Goal: Task Accomplishment & Management: Manage account settings

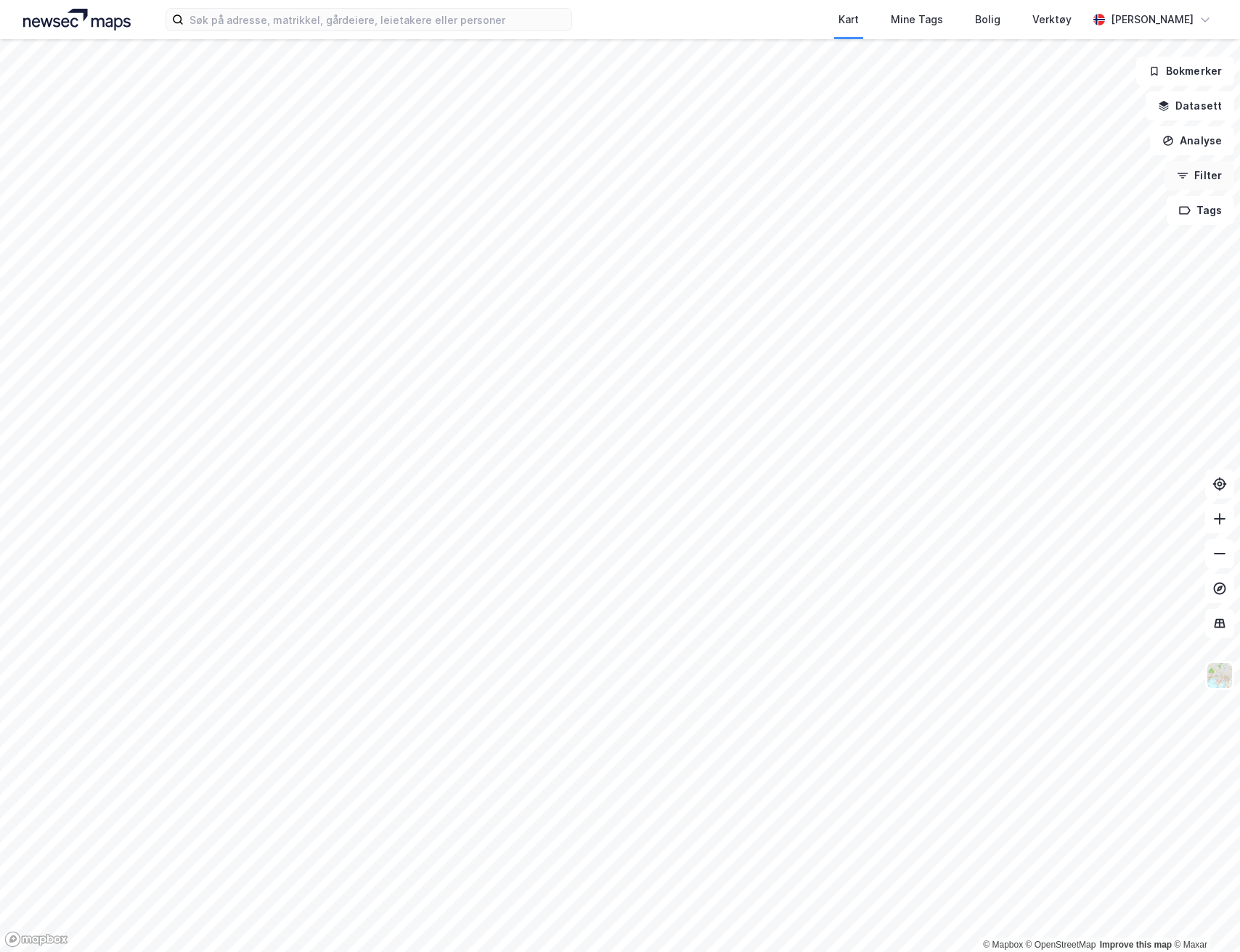
click at [1199, 169] on button "Filter" at bounding box center [1198, 175] width 69 height 29
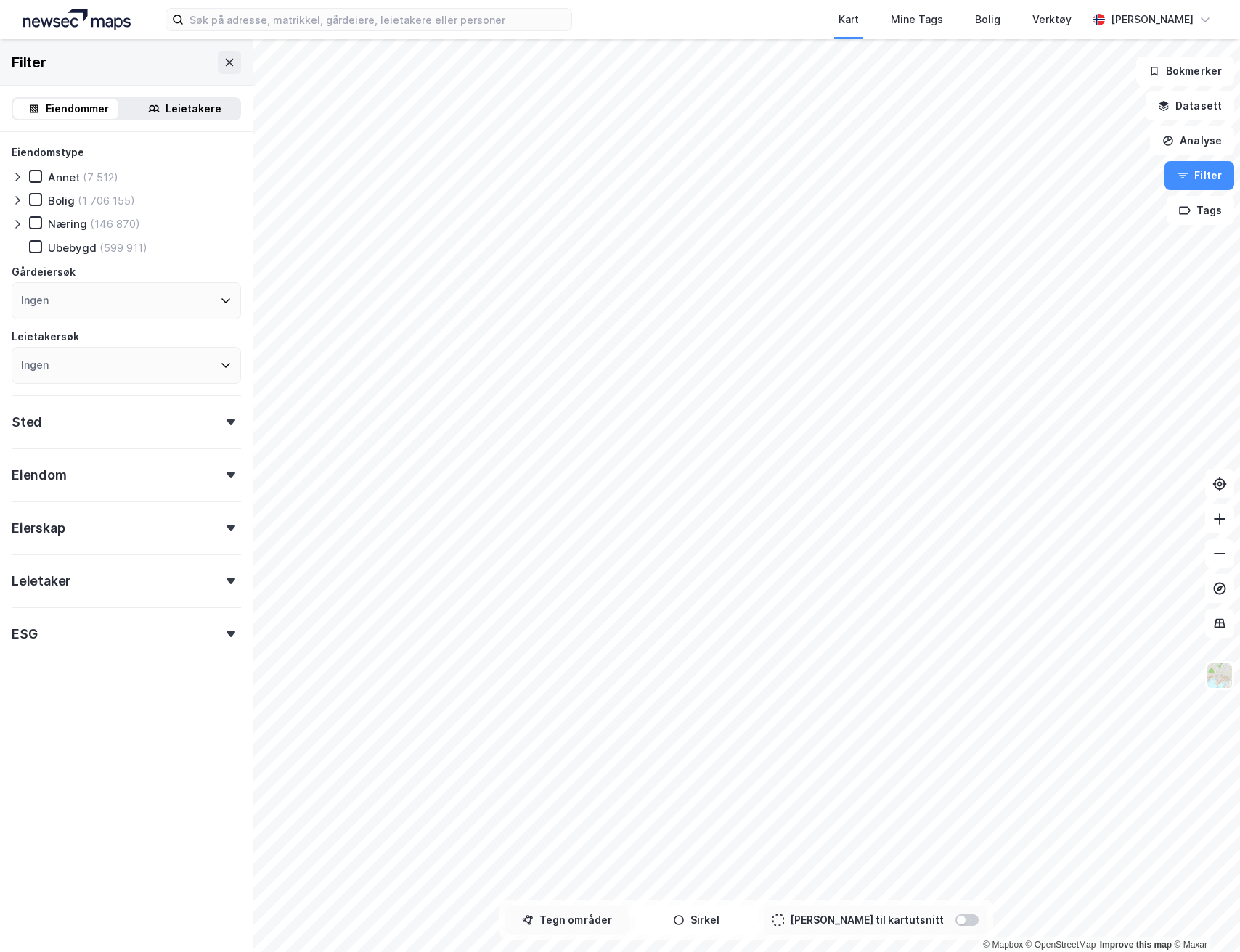
click at [611, 924] on button "Tegn områder" at bounding box center [566, 920] width 123 height 29
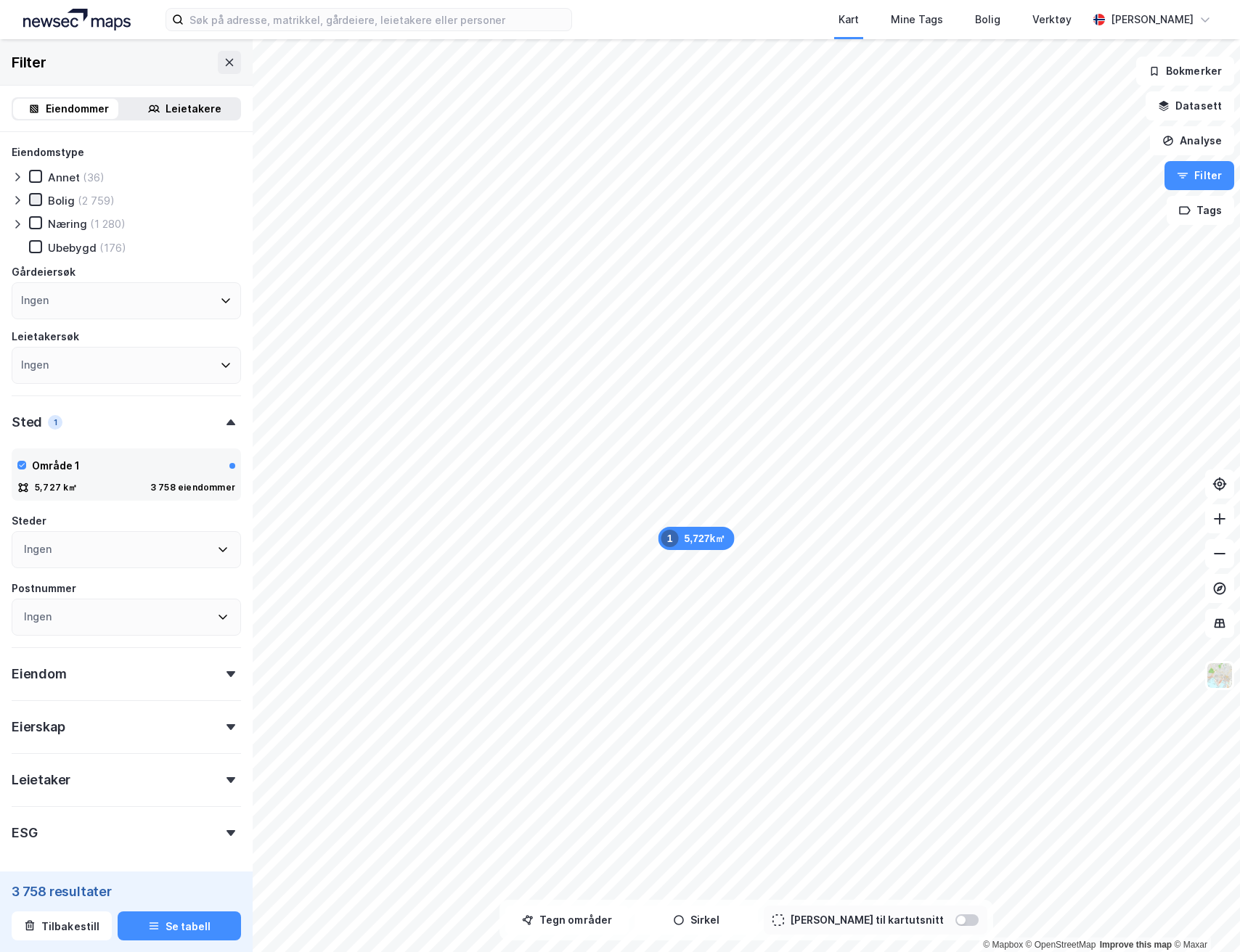
click at [33, 195] on icon at bounding box center [35, 199] width 10 height 10
click at [33, 246] on icon at bounding box center [35, 247] width 10 height 10
click at [221, 676] on div at bounding box center [231, 674] width 20 height 6
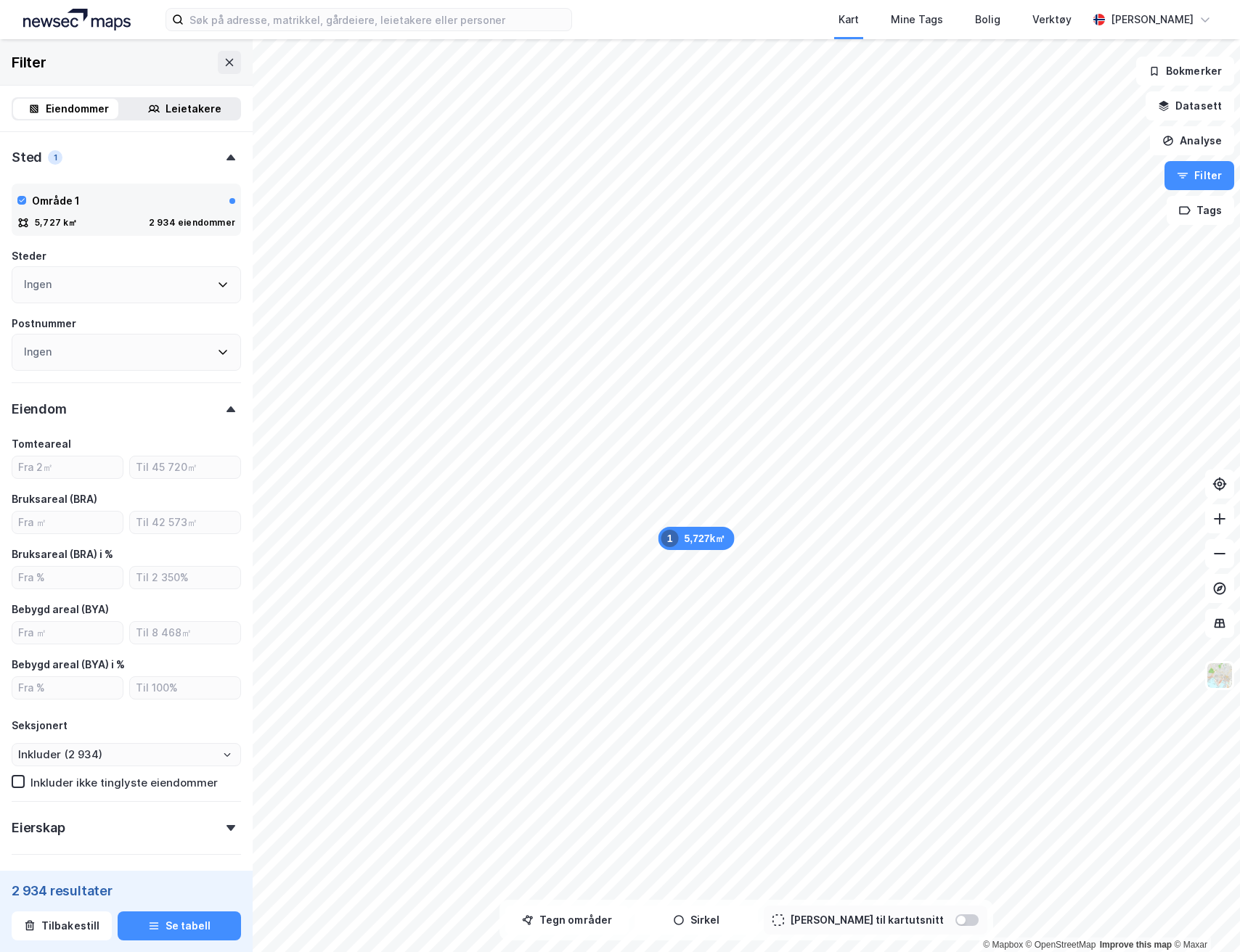
scroll to position [275, 0]
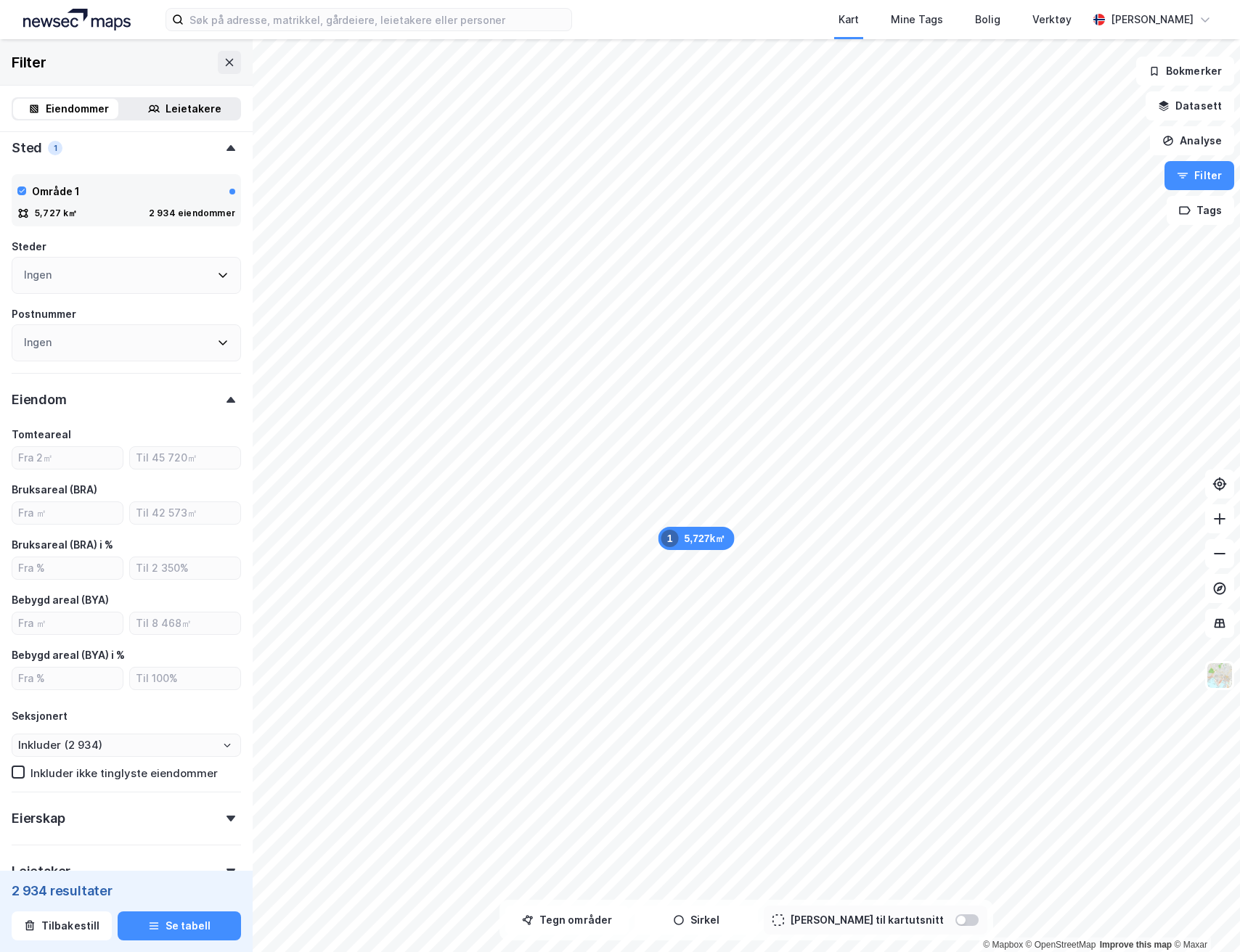
click at [216, 406] on div "Eiendom" at bounding box center [126, 394] width 229 height 41
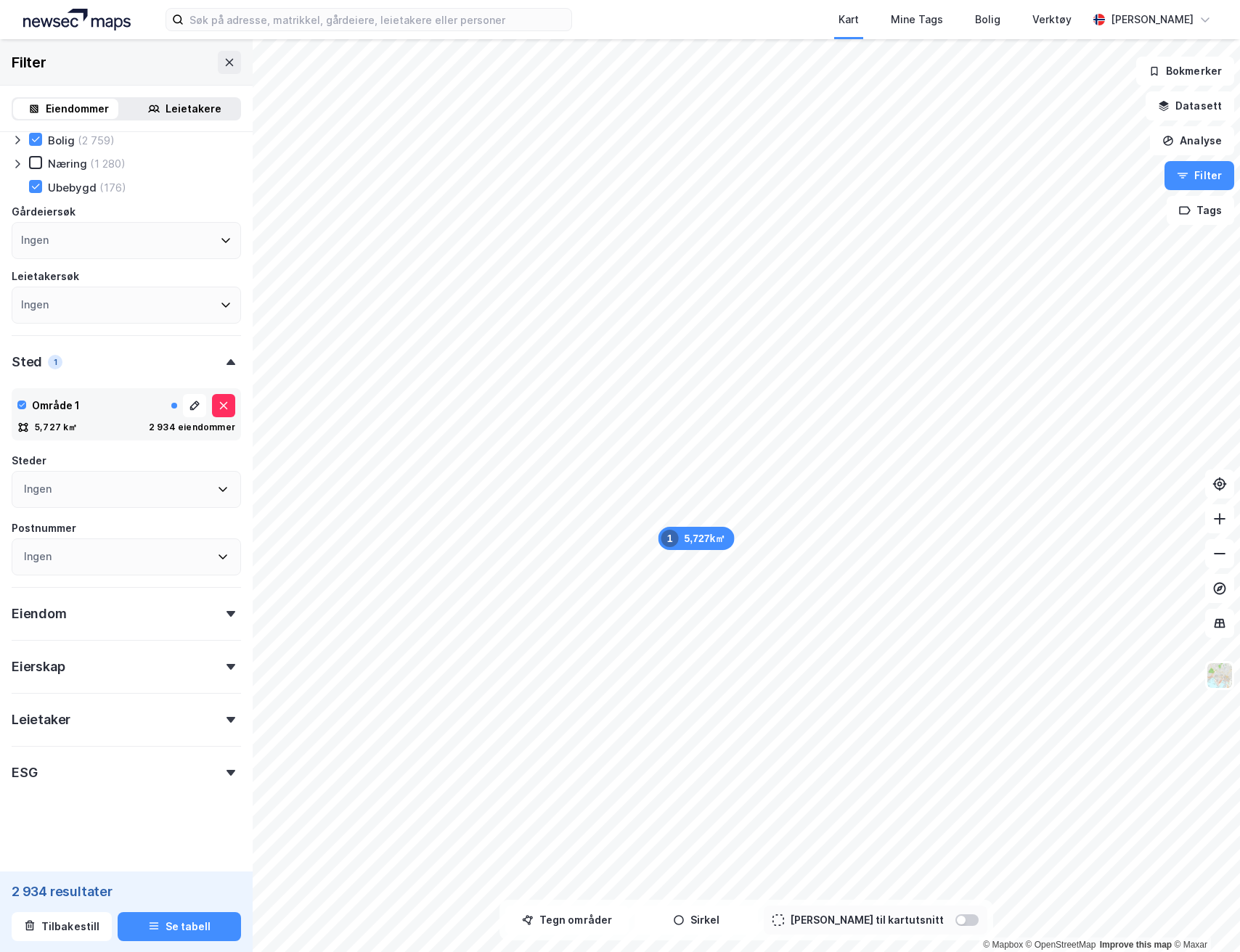
scroll to position [60, 0]
click at [207, 600] on div "Eiendom" at bounding box center [126, 607] width 229 height 41
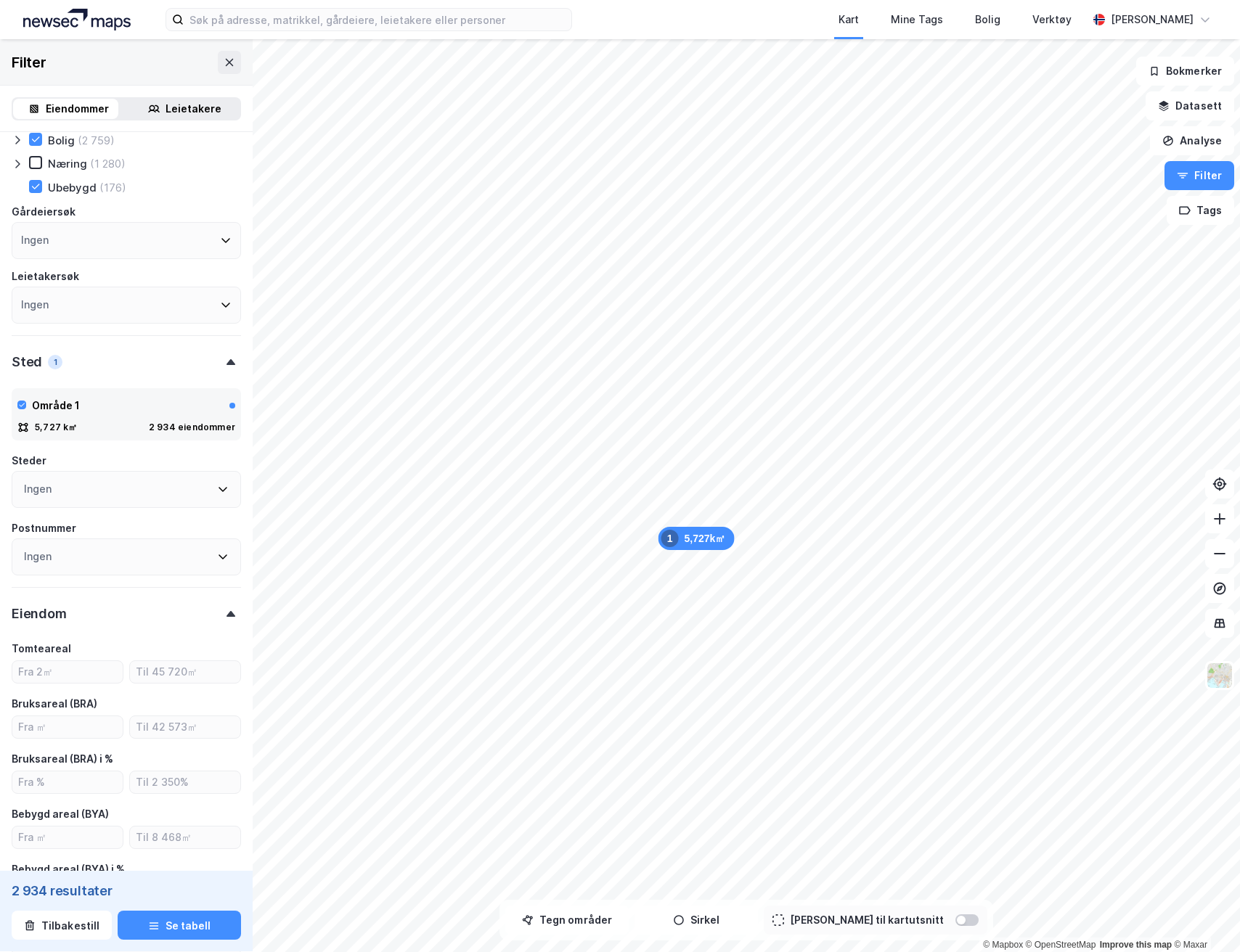
scroll to position [275, 0]
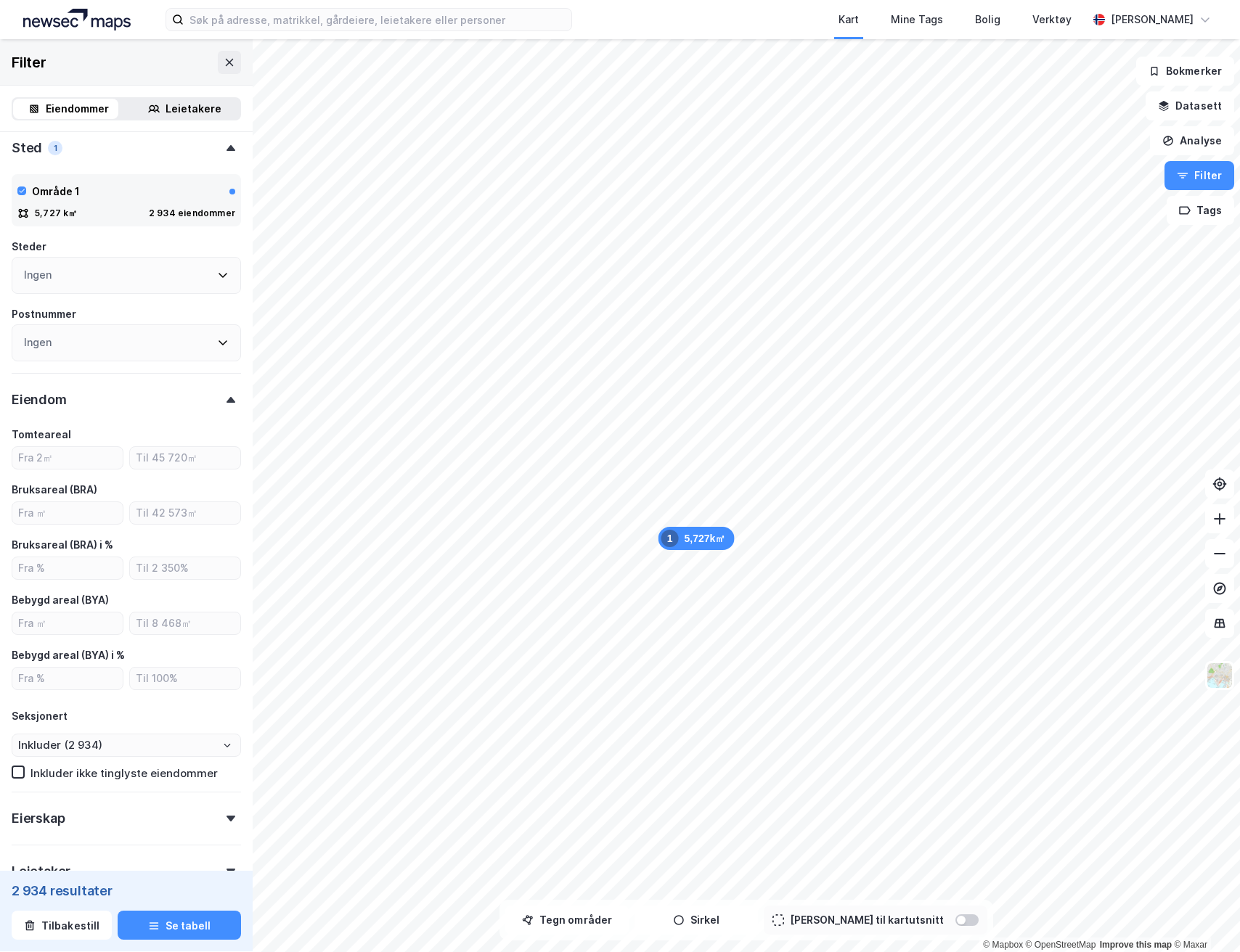
click at [221, 400] on div at bounding box center [231, 399] width 20 height 6
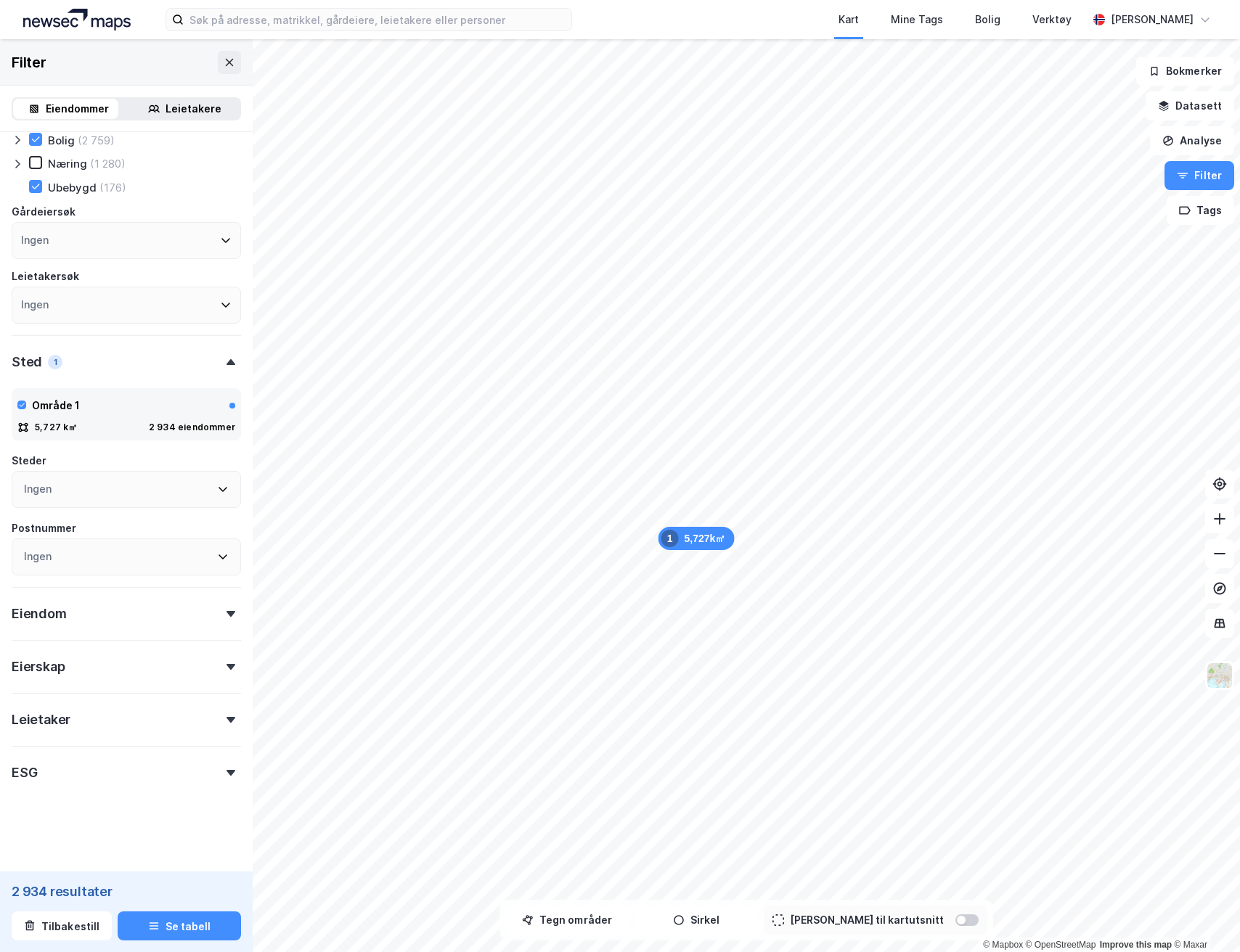
click at [212, 657] on div "Eierskap" at bounding box center [126, 661] width 229 height 41
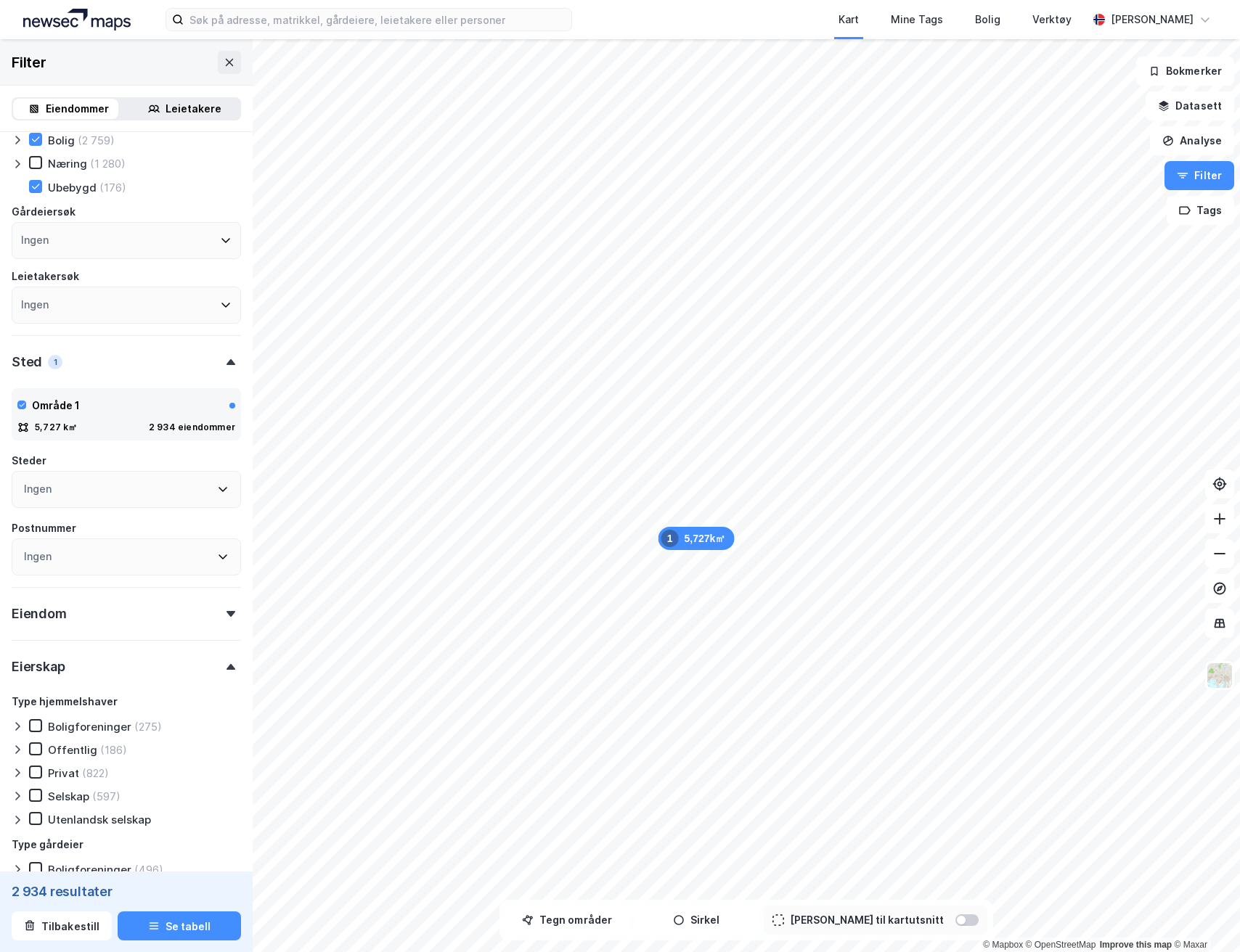
scroll to position [275, 0]
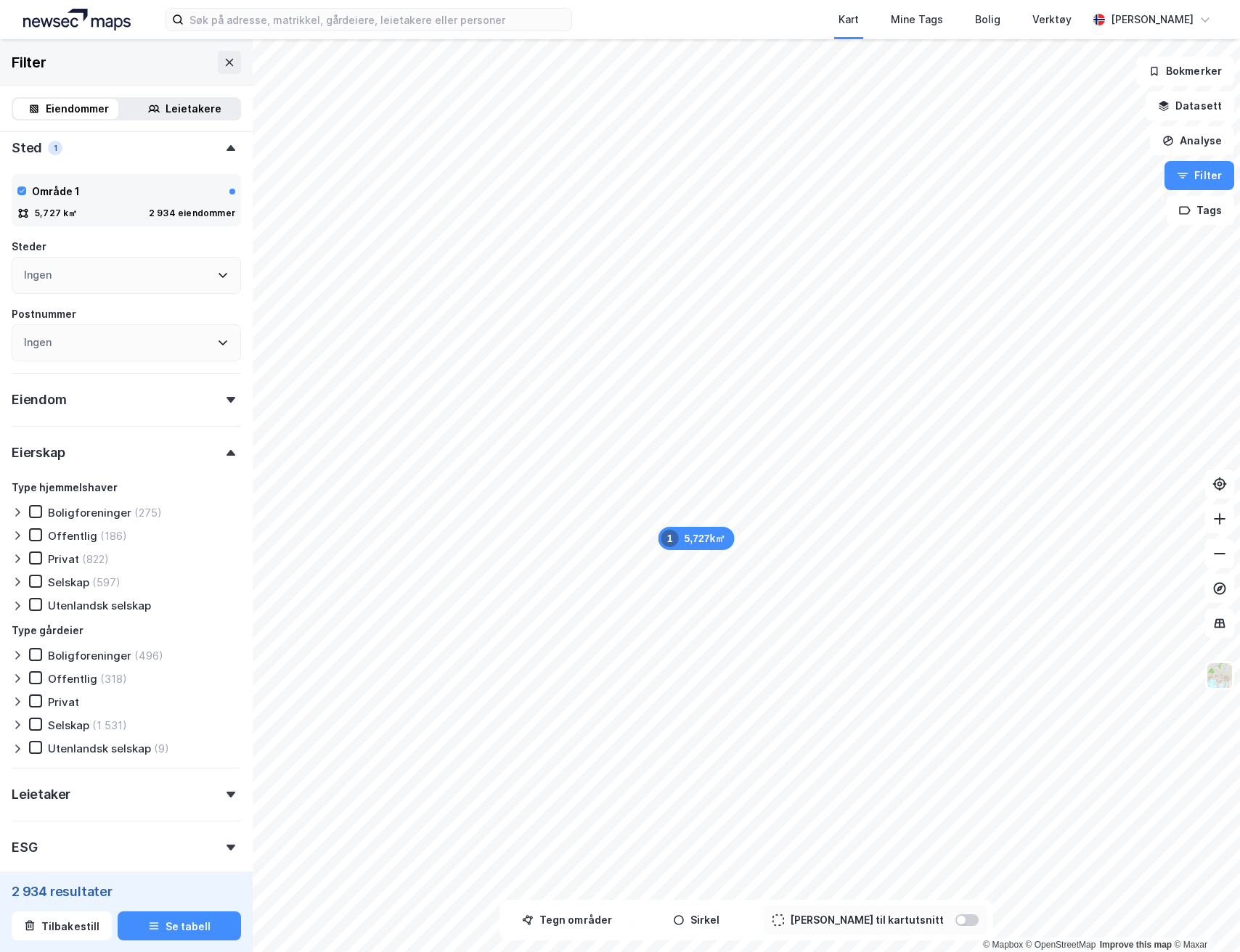
click at [223, 455] on div "Eierskap" at bounding box center [126, 446] width 229 height 41
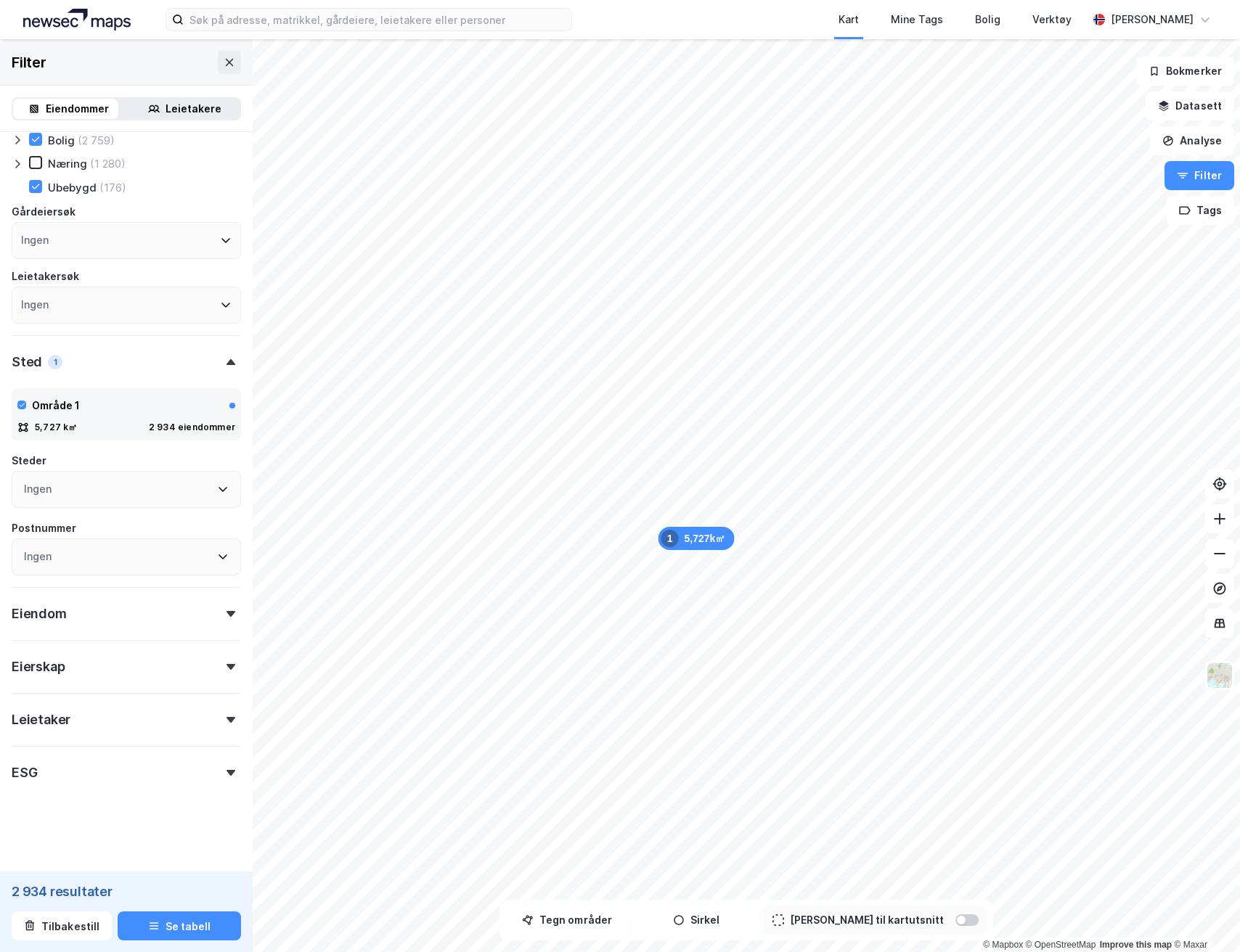
click at [219, 761] on div "ESG" at bounding box center [126, 766] width 229 height 41
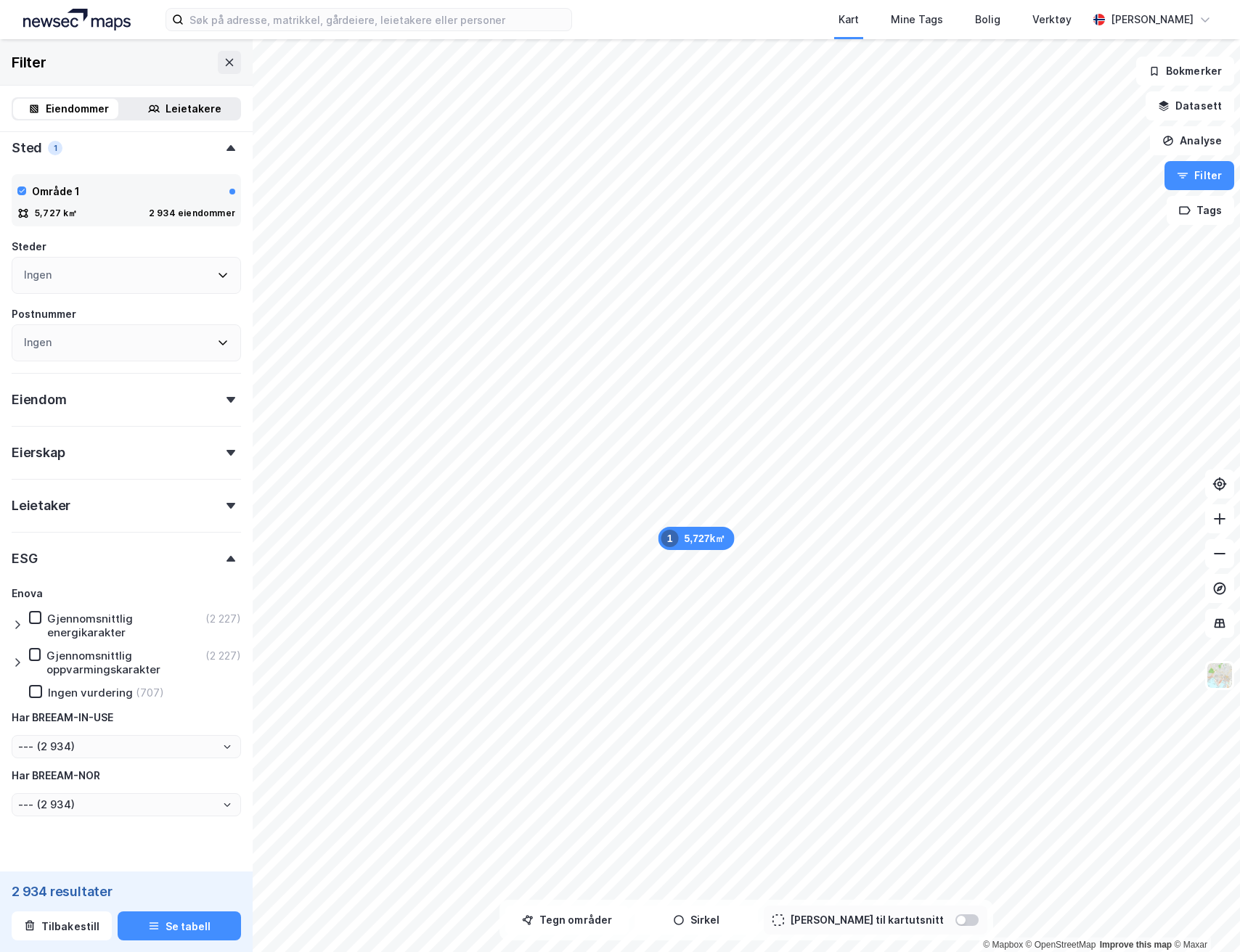
click at [224, 568] on div "ESG" at bounding box center [126, 552] width 229 height 41
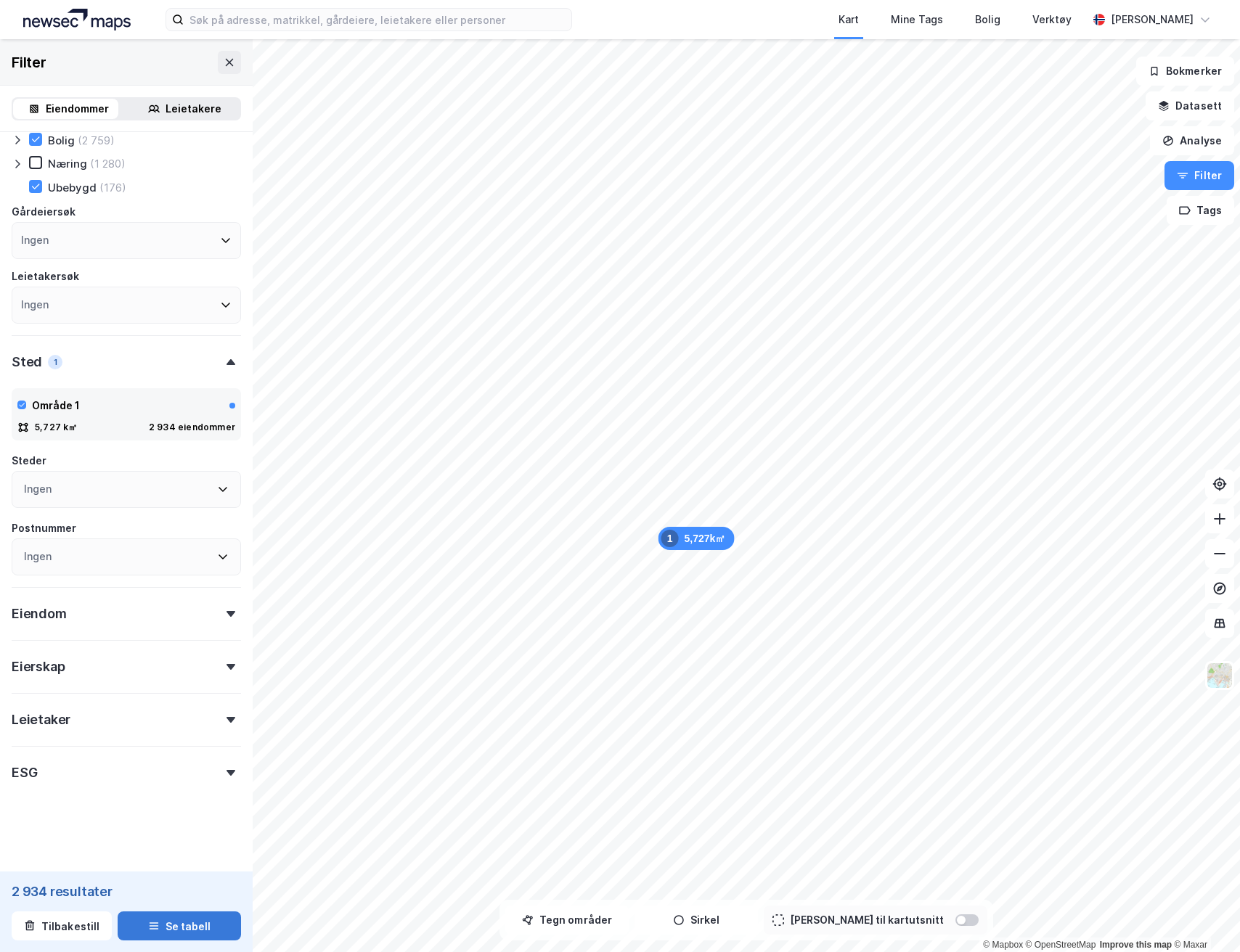
click at [166, 925] on button "Se tabell" at bounding box center [178, 926] width 123 height 29
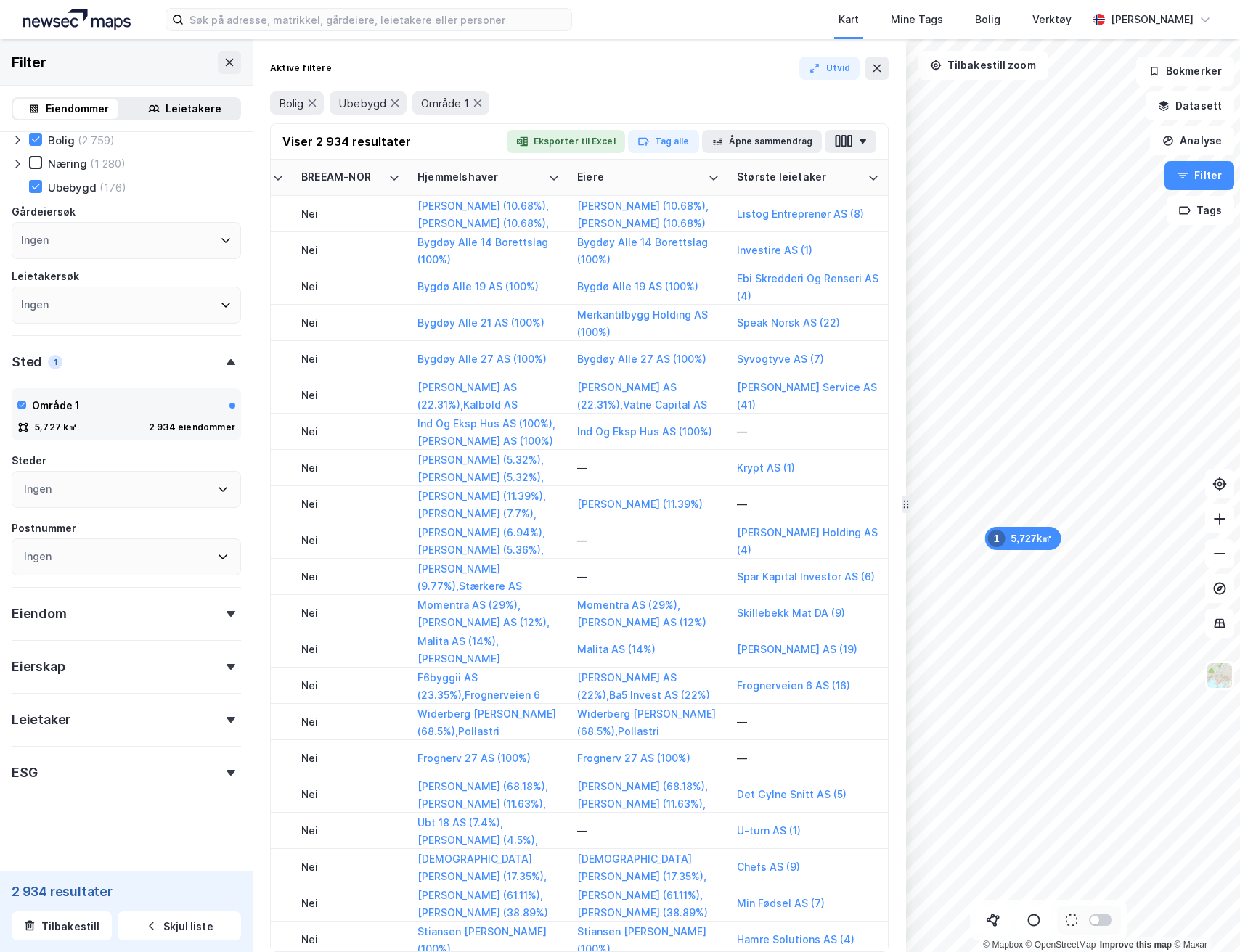
scroll to position [0, 2493]
click at [871, 65] on icon at bounding box center [877, 69] width 12 height 12
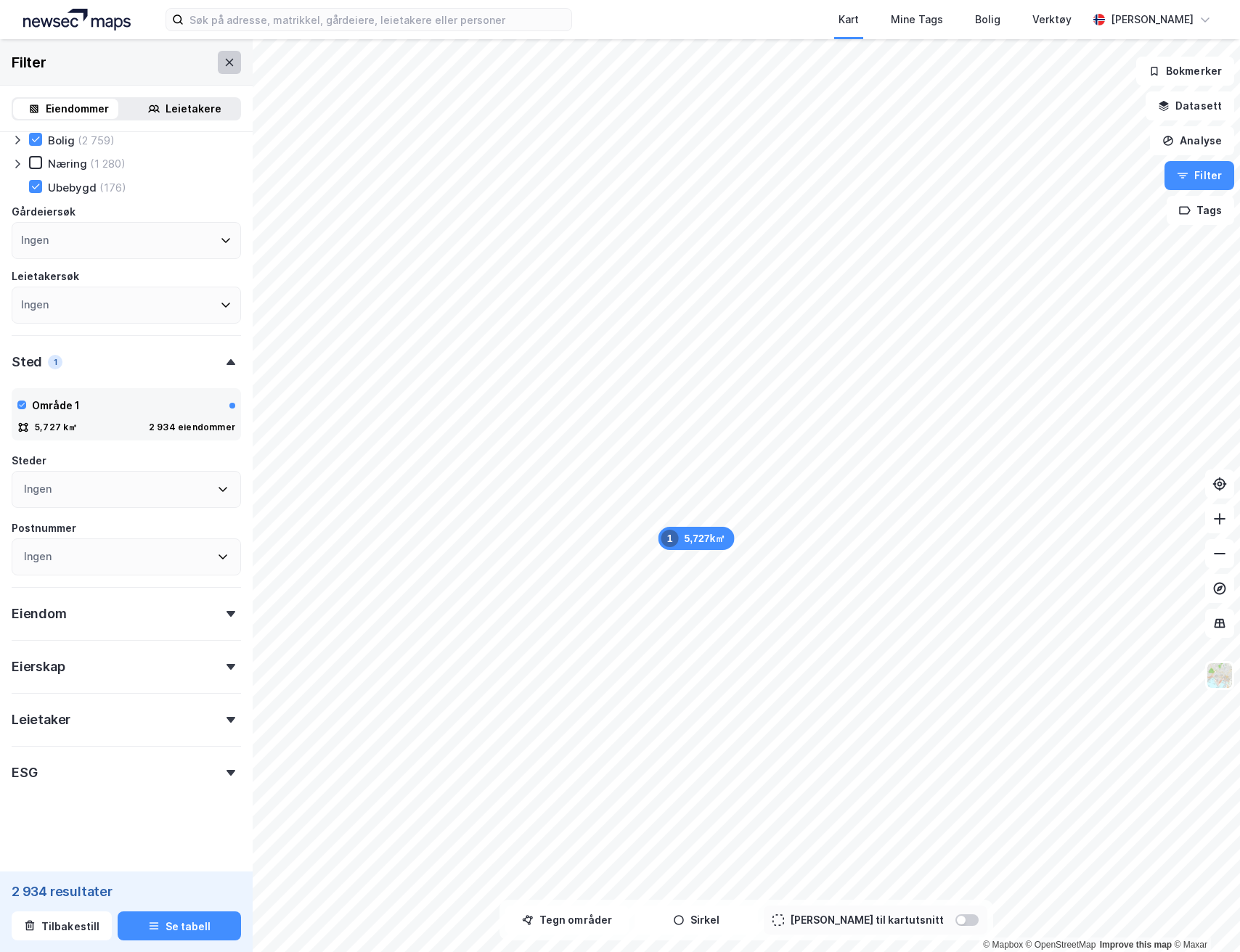
click at [224, 65] on icon at bounding box center [229, 63] width 12 height 12
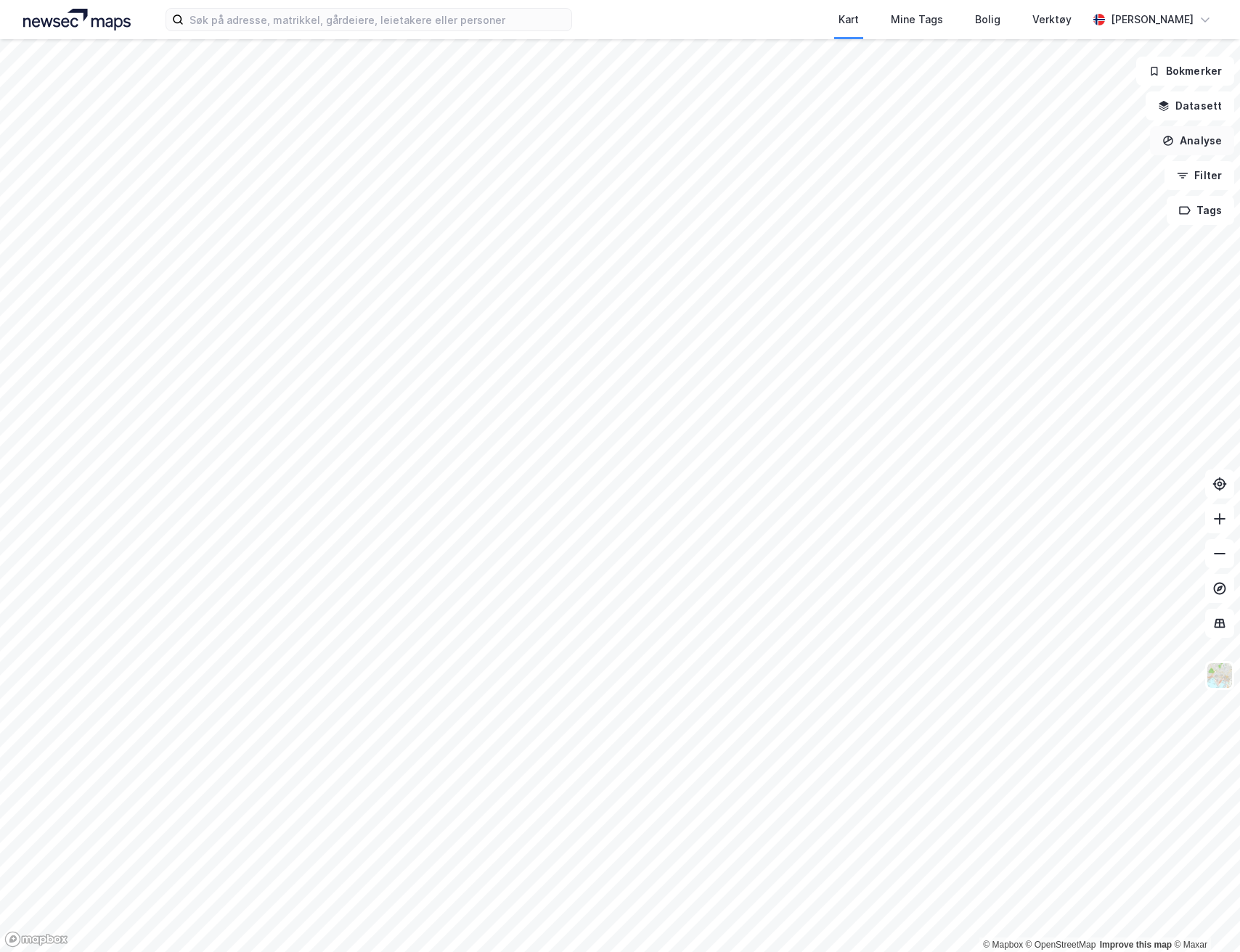
click at [1186, 139] on button "Analyse" at bounding box center [1191, 141] width 85 height 29
click at [1192, 181] on button "Filter" at bounding box center [1198, 175] width 69 height 29
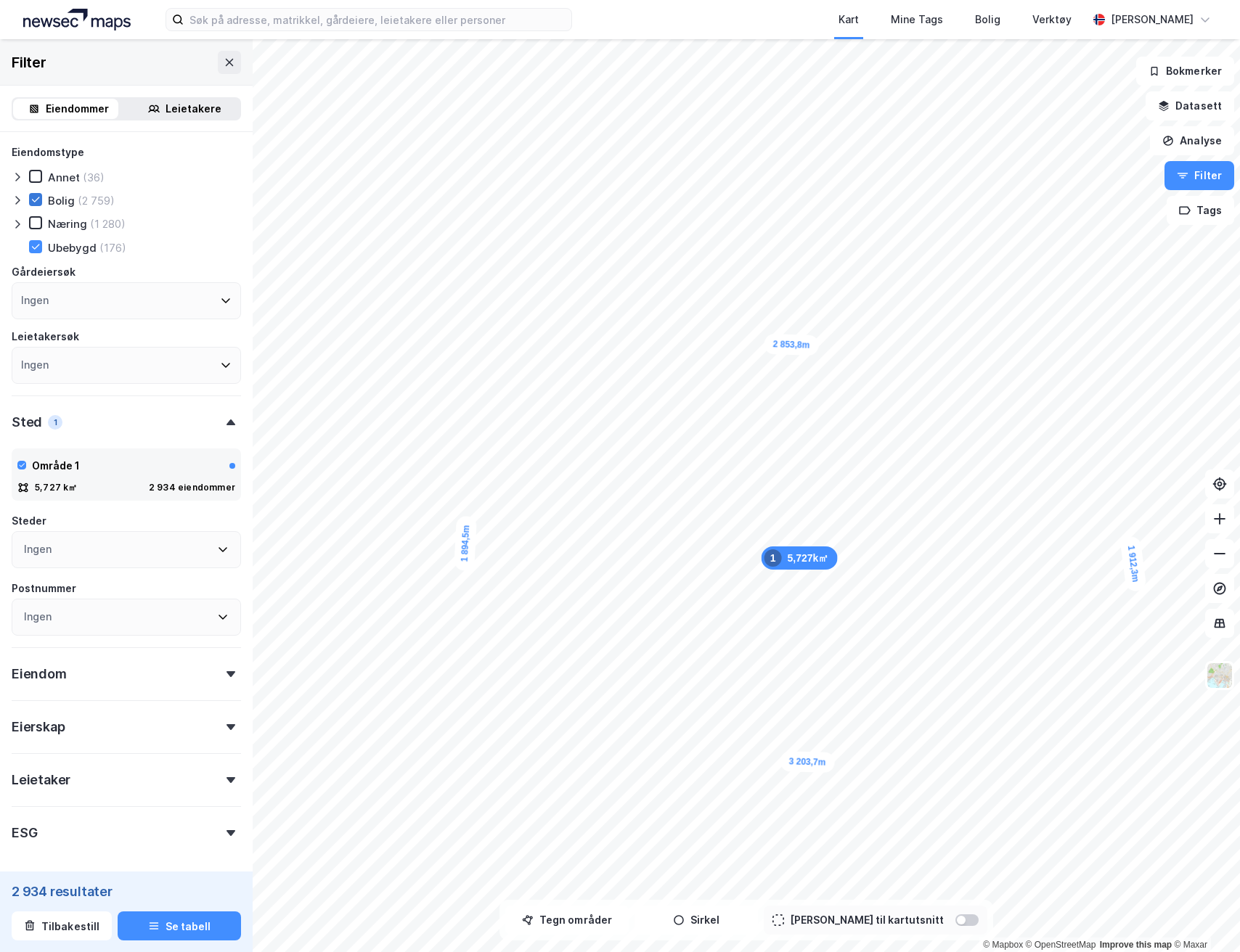
click at [34, 202] on icon at bounding box center [36, 199] width 8 height 5
click at [175, 112] on div "Leietakere" at bounding box center [193, 109] width 56 height 18
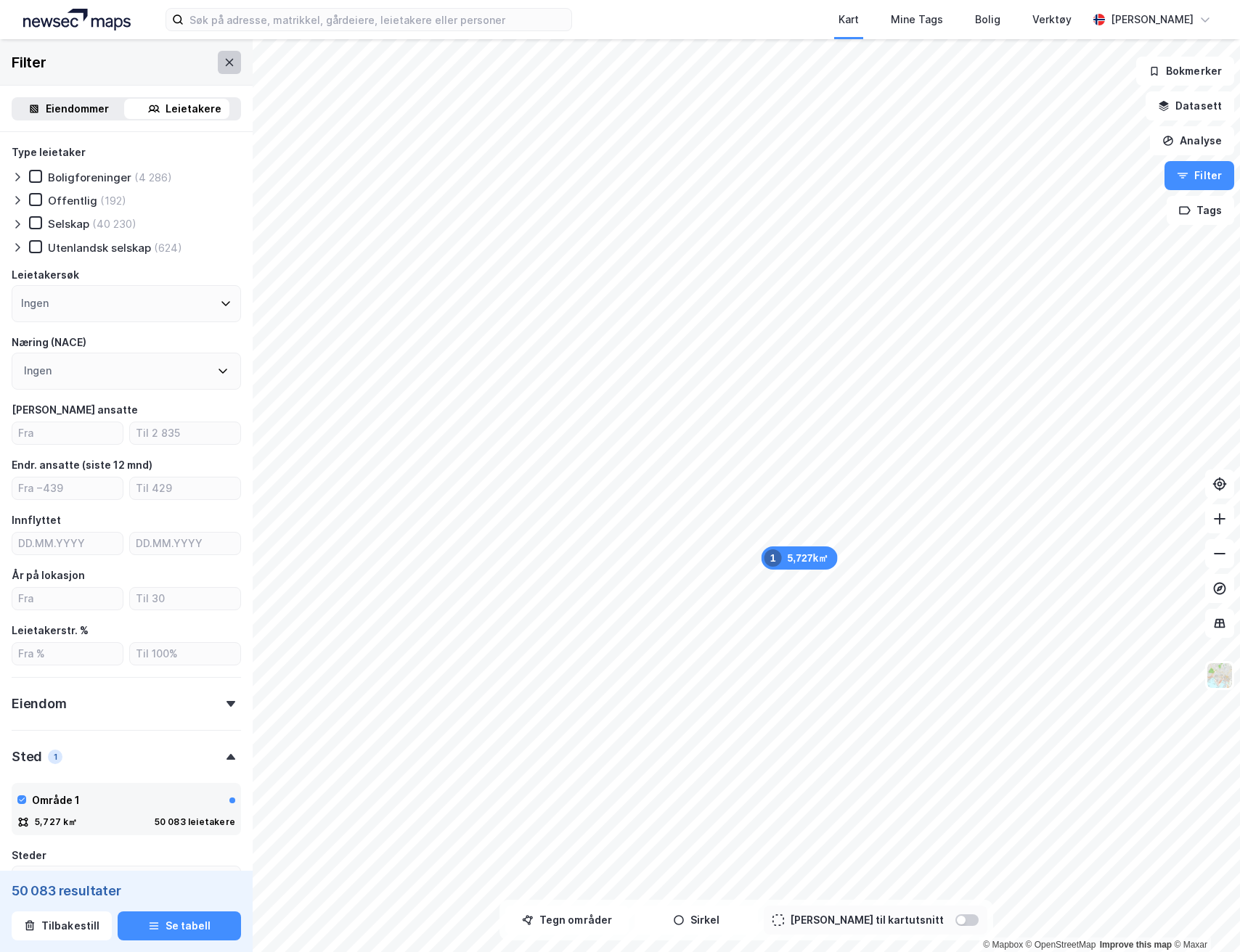
click at [224, 65] on icon at bounding box center [229, 63] width 12 height 12
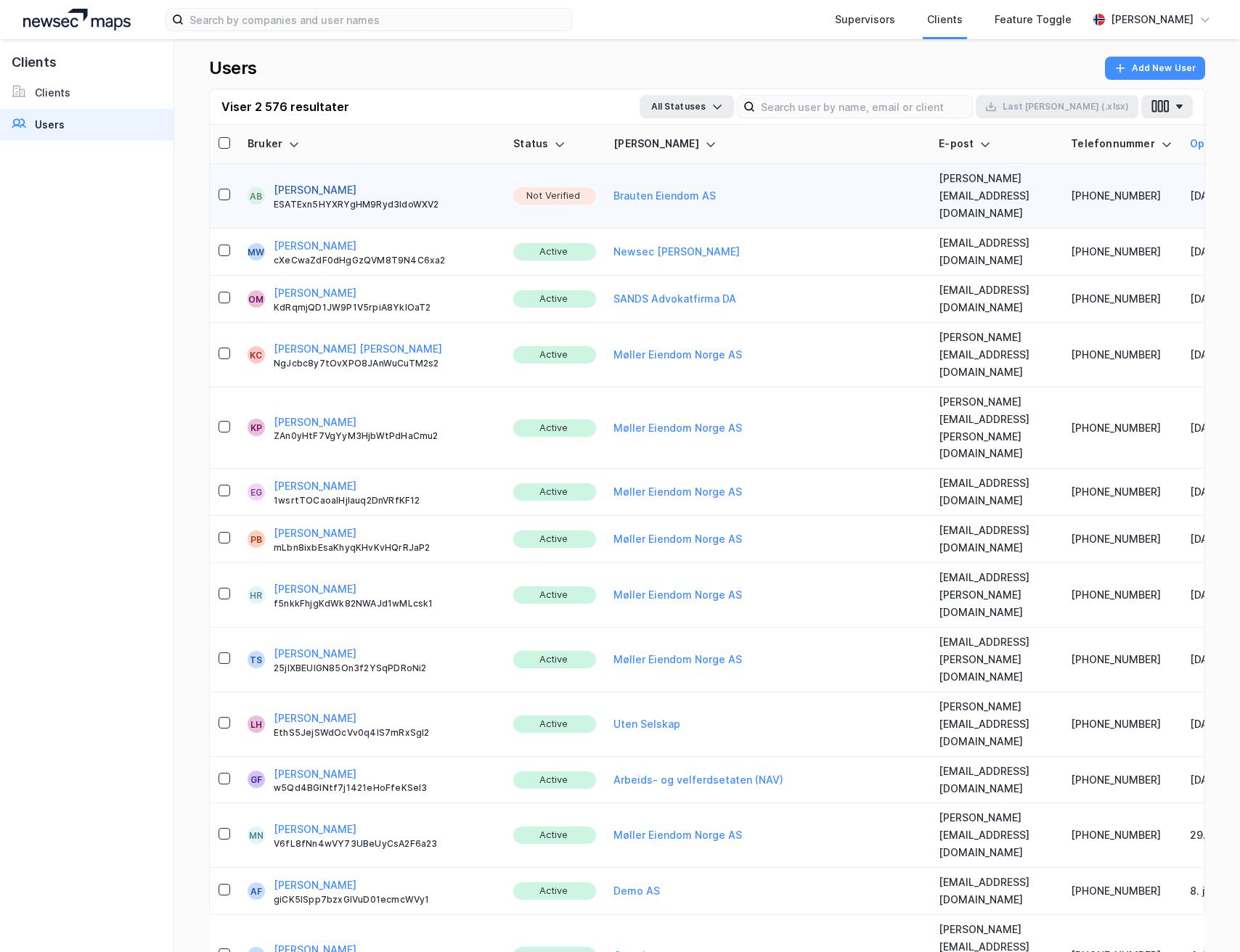
click at [312, 182] on button "[PERSON_NAME]" at bounding box center [315, 190] width 83 height 18
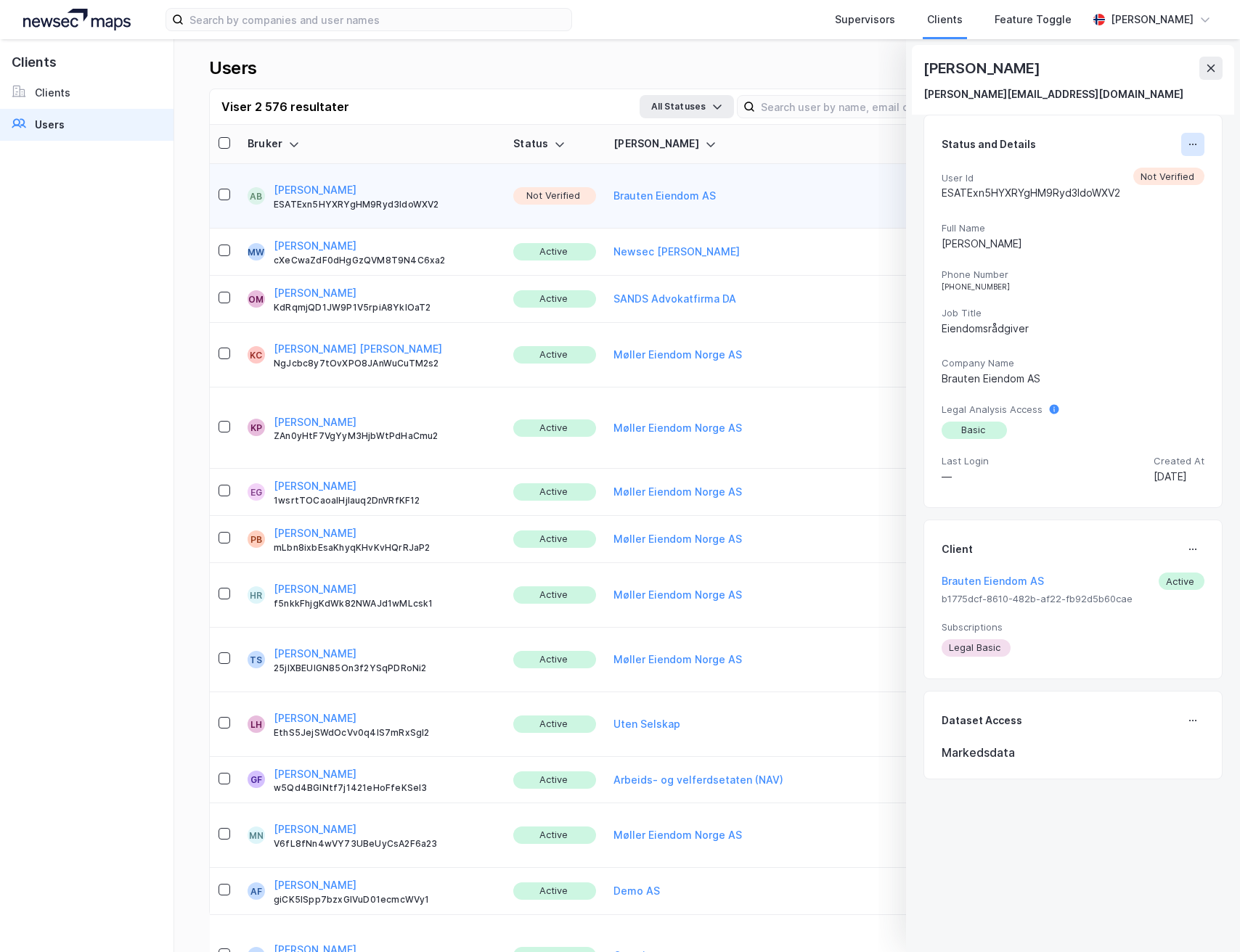
click at [1186, 140] on icon at bounding box center [1192, 145] width 12 height 12
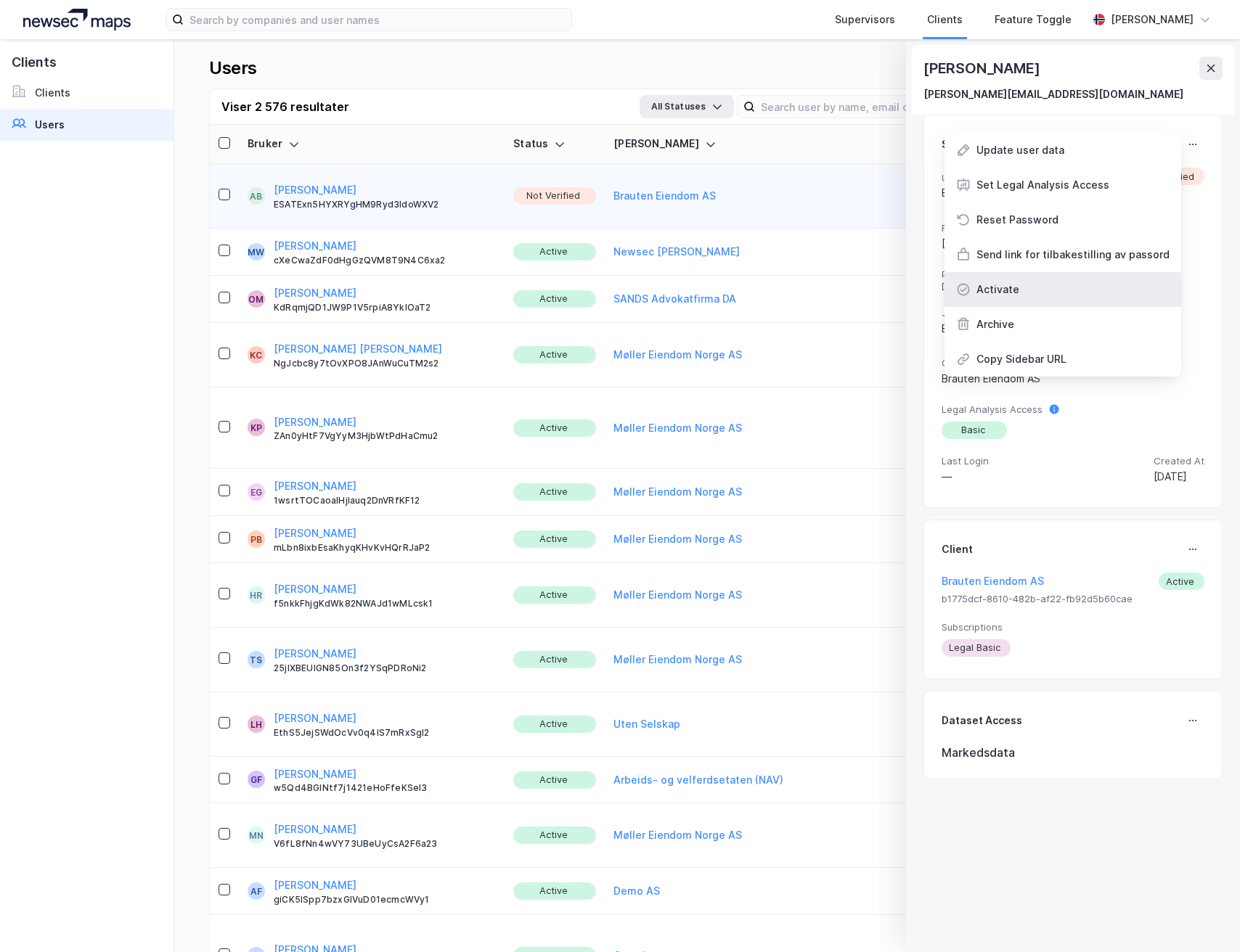
click at [1034, 280] on div "Activate" at bounding box center [1062, 290] width 237 height 35
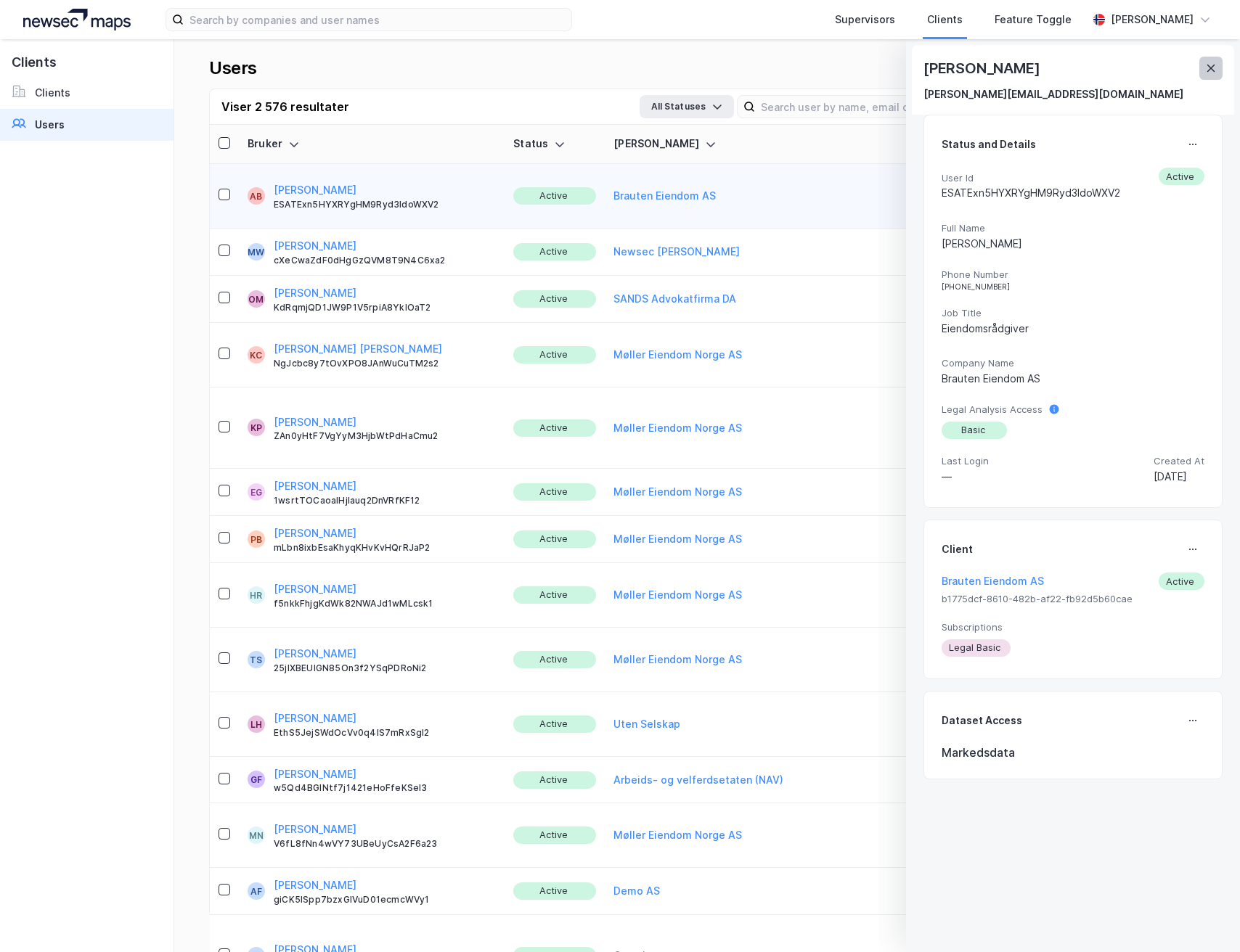
click at [1212, 70] on icon at bounding box center [1212, 68] width 8 height 8
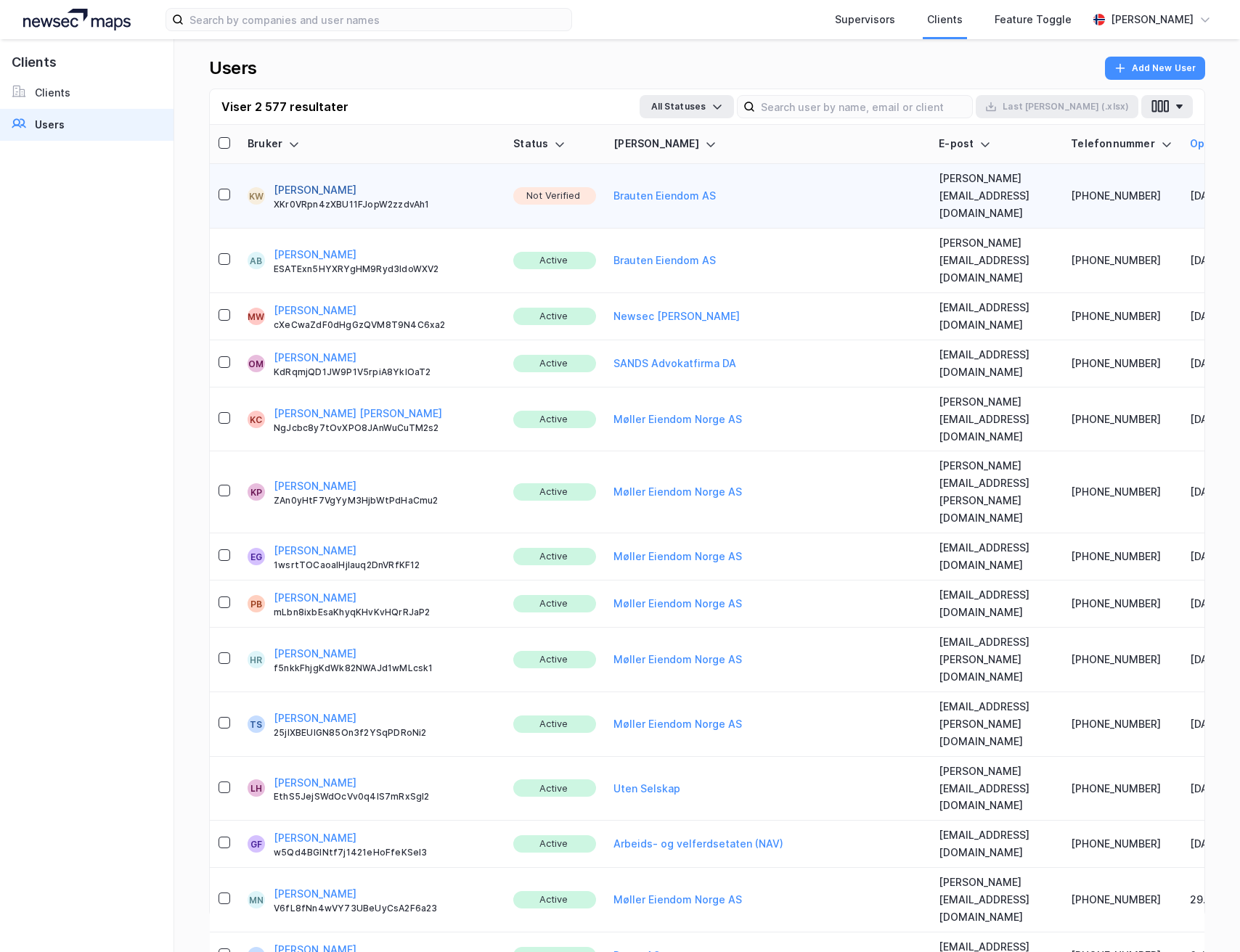
click at [291, 183] on button "[PERSON_NAME]" at bounding box center [315, 190] width 83 height 18
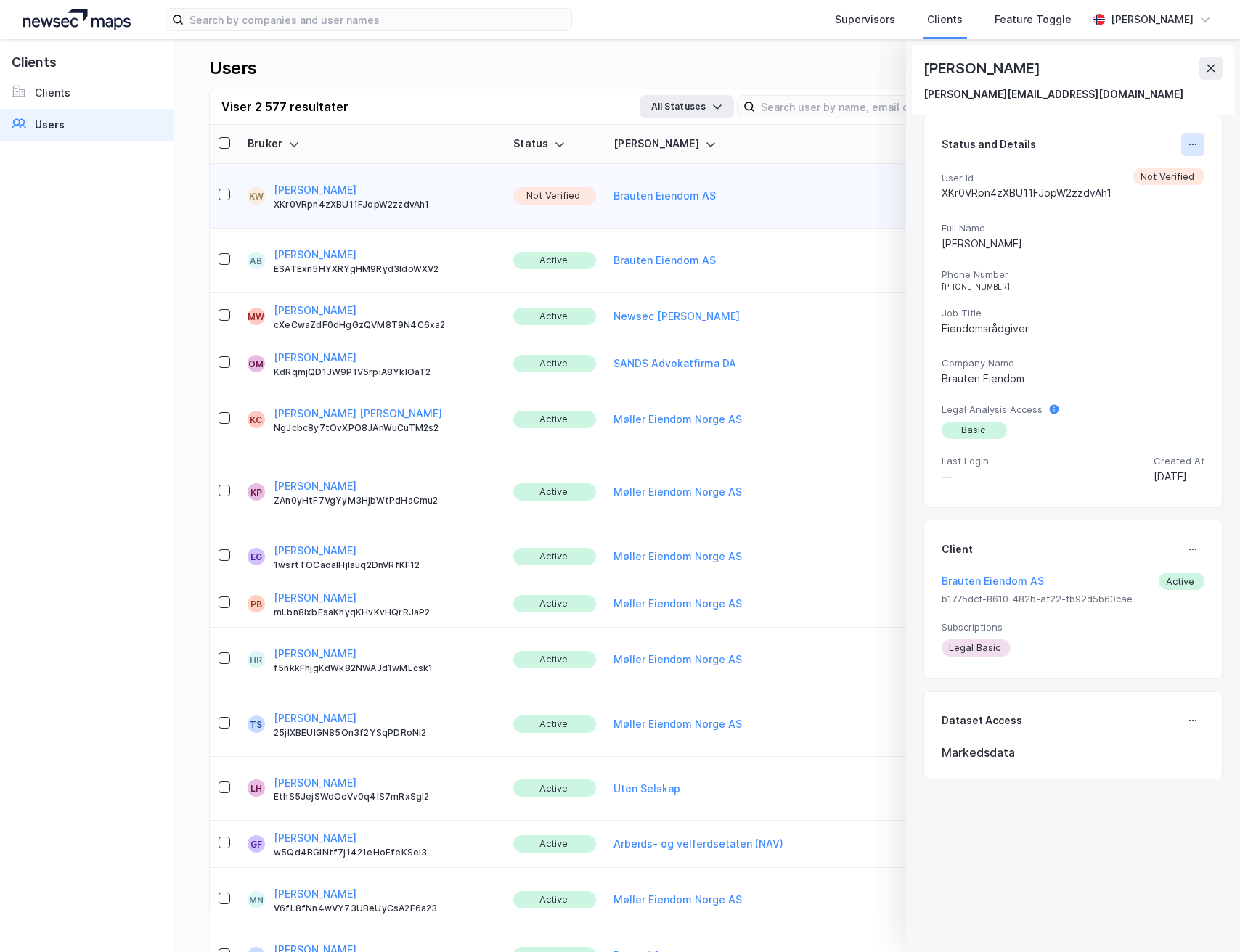
click at [1186, 147] on icon at bounding box center [1192, 145] width 12 height 12
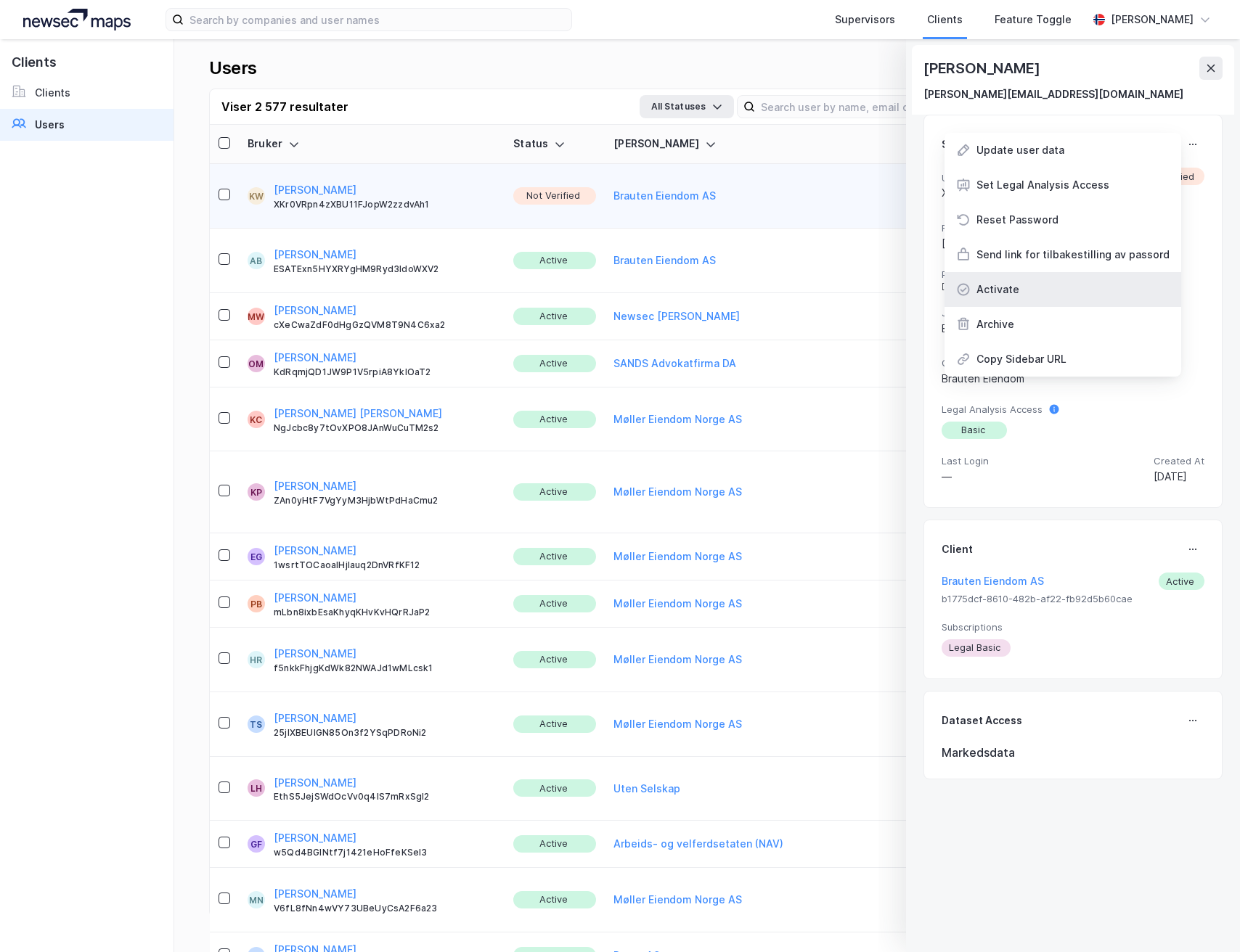
click at [999, 289] on div "Activate" at bounding box center [997, 289] width 43 height 18
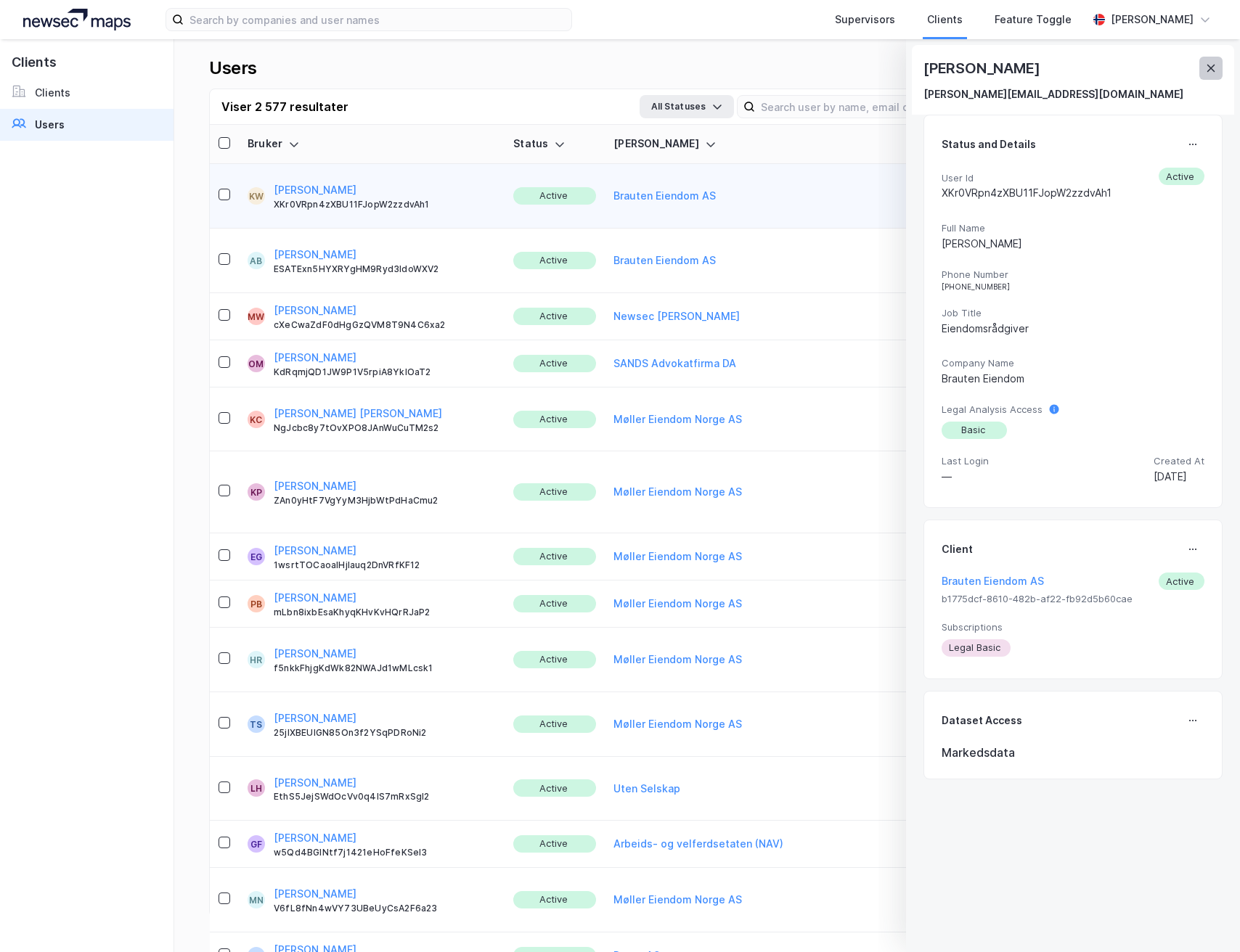
click at [1202, 75] on button at bounding box center [1211, 69] width 23 height 23
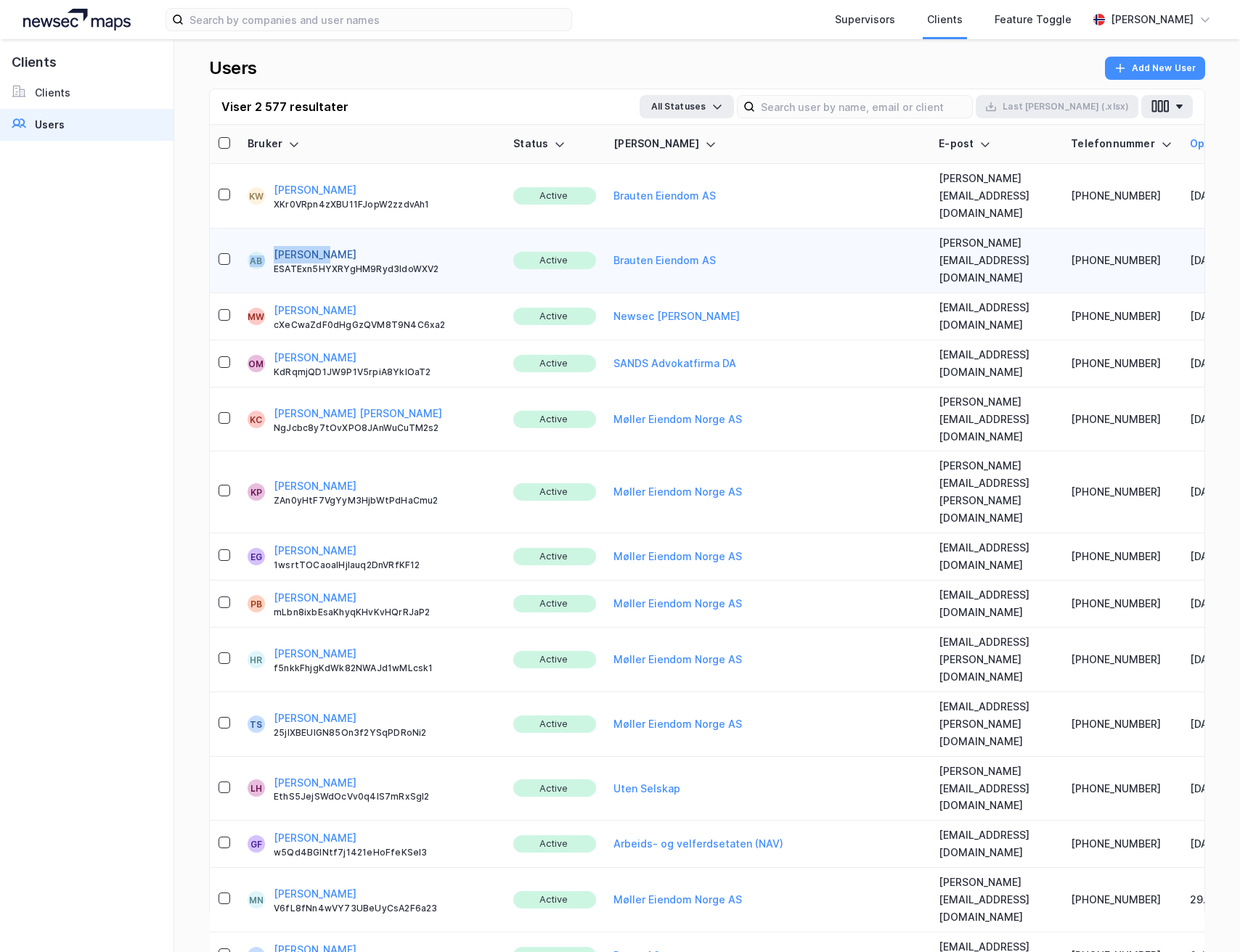
drag, startPoint x: 264, startPoint y: 219, endPoint x: 322, endPoint y: 221, distance: 58.0
click at [322, 246] on div "AB [PERSON_NAME] ESATExn5HYXRYgHM9Ryd3ldoWXV2" at bounding box center [372, 260] width 248 height 29
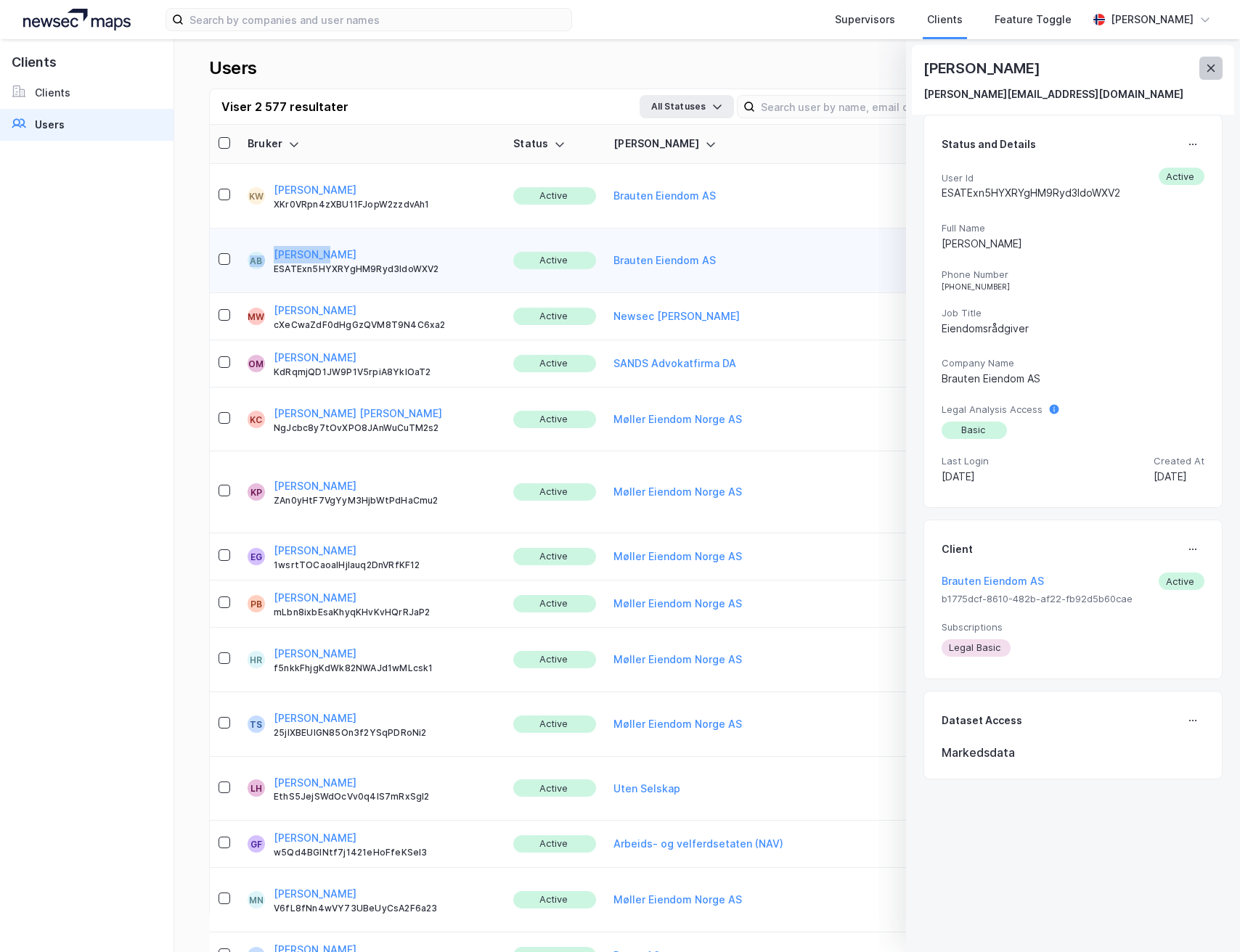
click at [1212, 64] on icon at bounding box center [1211, 69] width 12 height 12
